Goal: Task Accomplishment & Management: Complete application form

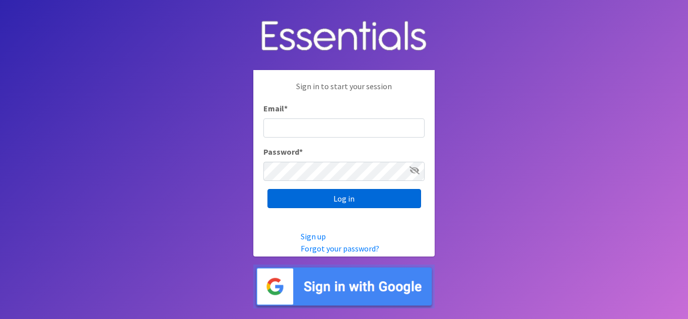
type input "[EMAIL_ADDRESS][DOMAIN_NAME]"
click at [372, 196] on input "Log in" at bounding box center [344, 198] width 154 height 19
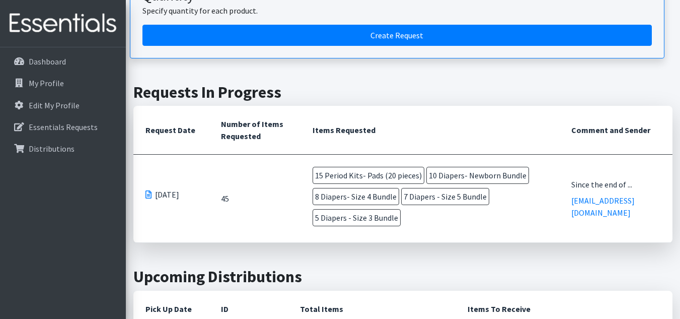
scroll to position [299, 0]
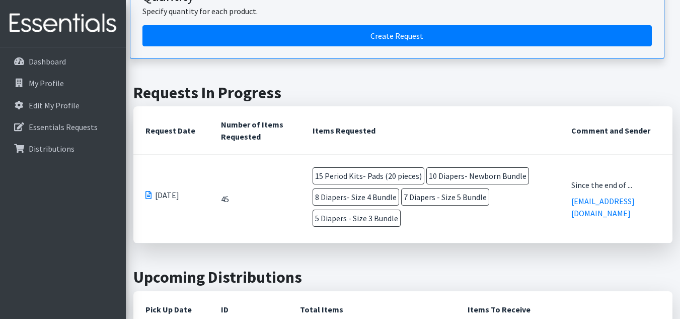
click at [152, 191] on p "07/14/2025" at bounding box center [170, 195] width 51 height 12
click at [150, 195] on span at bounding box center [148, 195] width 6 height 8
click at [148, 194] on span at bounding box center [148, 195] width 6 height 8
click at [179, 193] on span "07/14/2025" at bounding box center [167, 195] width 24 height 12
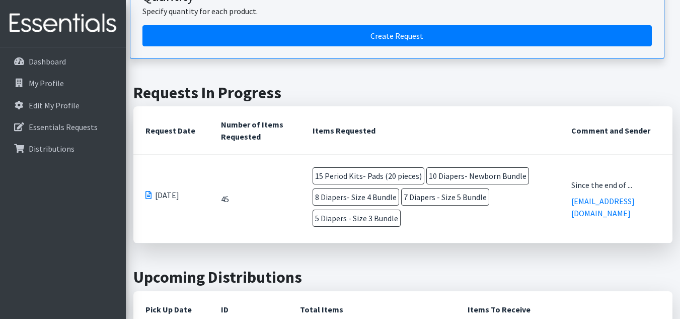
click at [153, 193] on p "07/14/2025" at bounding box center [170, 195] width 51 height 12
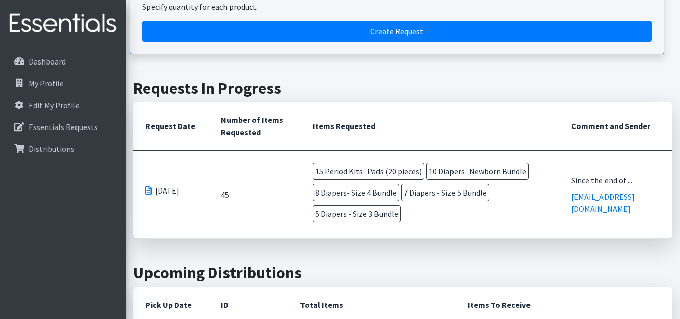
scroll to position [304, 0]
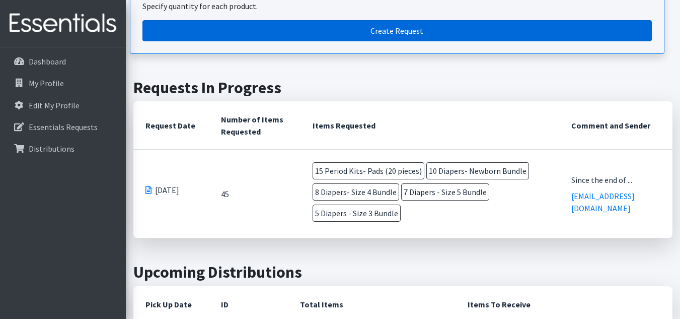
click at [290, 27] on link "Create Request" at bounding box center [396, 30] width 509 height 21
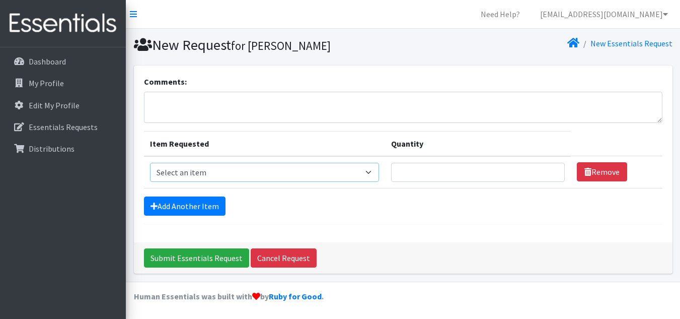
click at [369, 175] on select "Select an item Diaper - 2T/3T Bundle Diapers - 3T/4T Bundle Diapers - 4T/5T Bun…" at bounding box center [265, 172] width 230 height 19
select select "14877"
click at [150, 163] on select "Select an item Diaper - 2T/3T Bundle Diapers - 3T/4T Bundle Diapers - 4T/5T Bun…" at bounding box center [265, 172] width 230 height 19
